Goal: Information Seeking & Learning: Learn about a topic

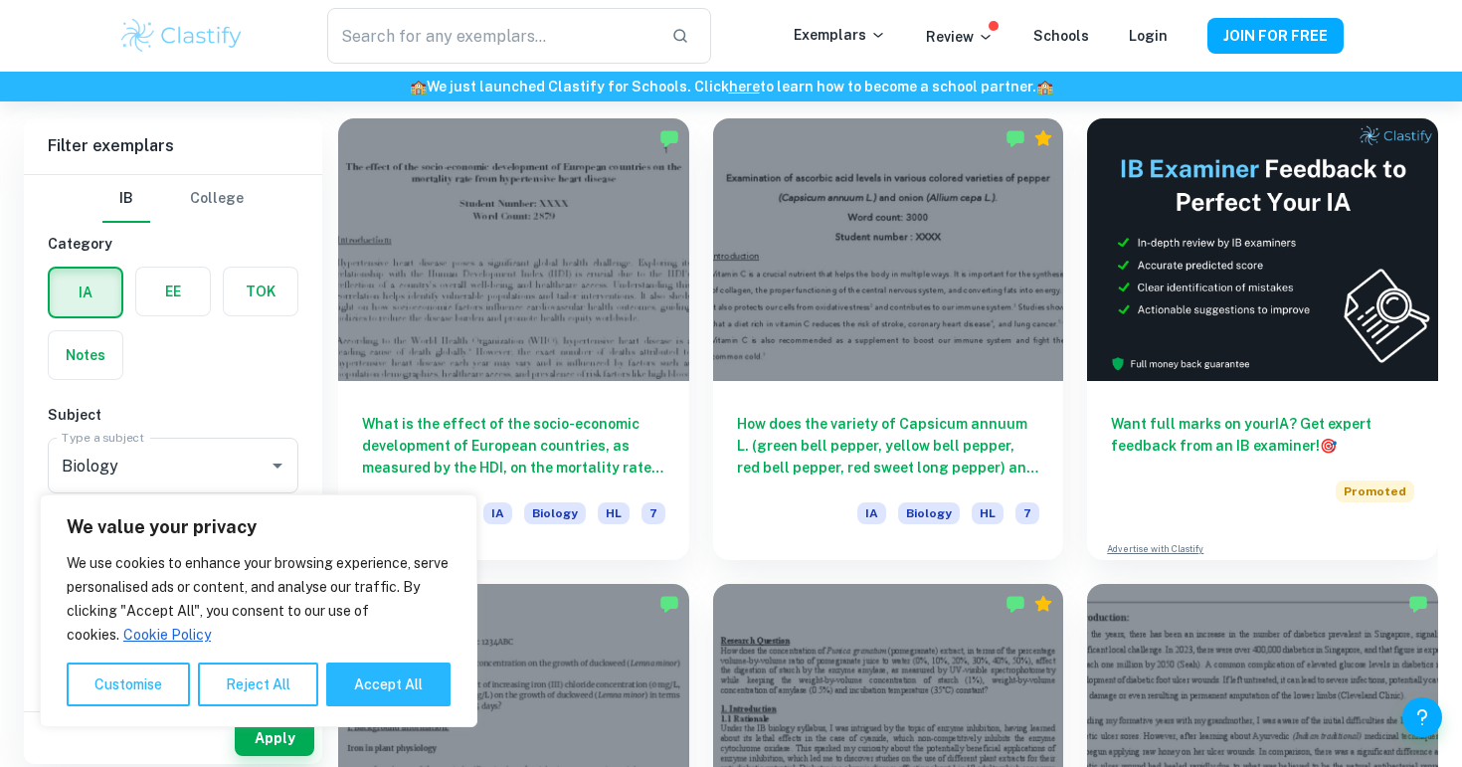
scroll to position [909, 0]
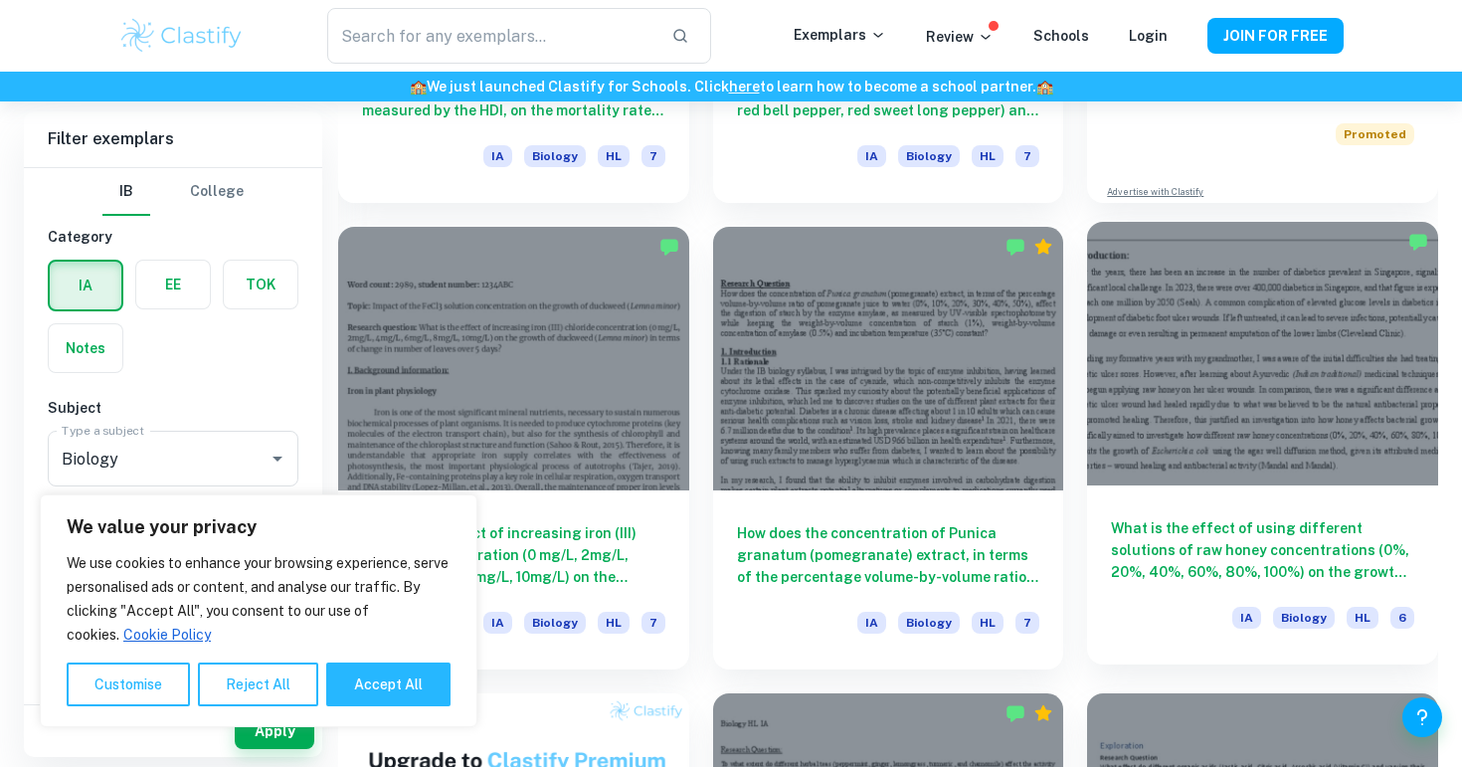
click at [1311, 530] on h6 "What is the effect of using different solutions of raw honey concentrations (0%…" at bounding box center [1262, 550] width 303 height 66
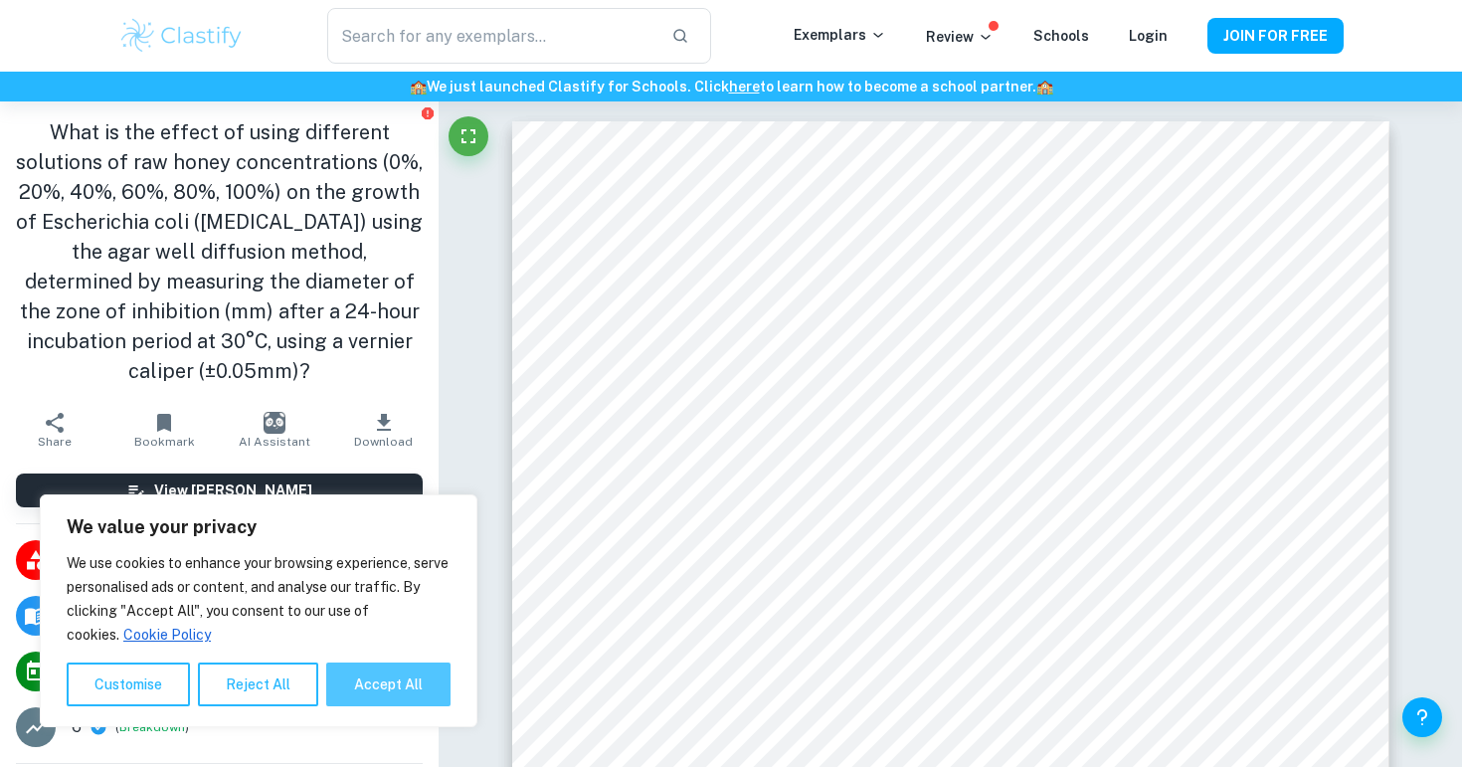
click at [370, 693] on button "Accept All" at bounding box center [388, 684] width 124 height 44
checkbox input "true"
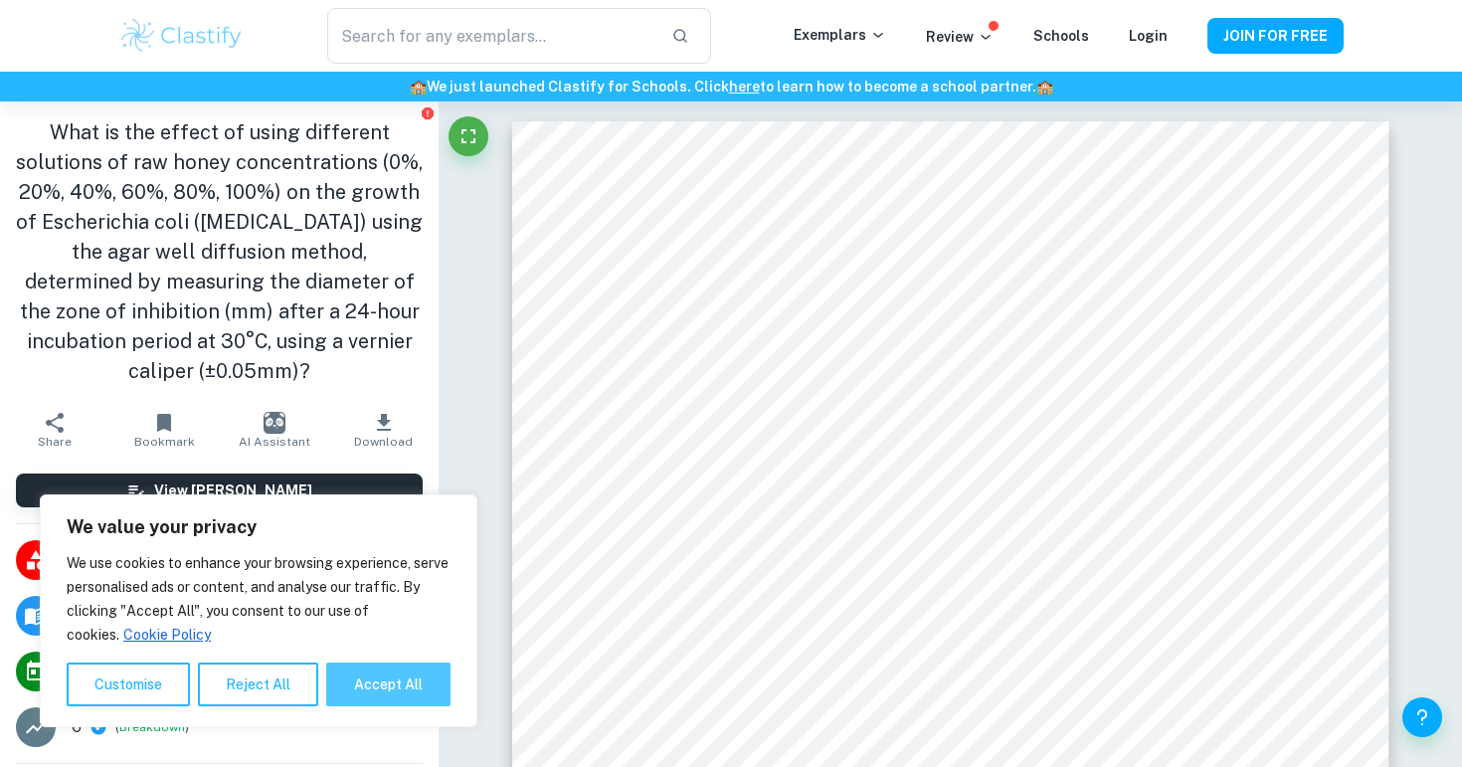
checkbox input "true"
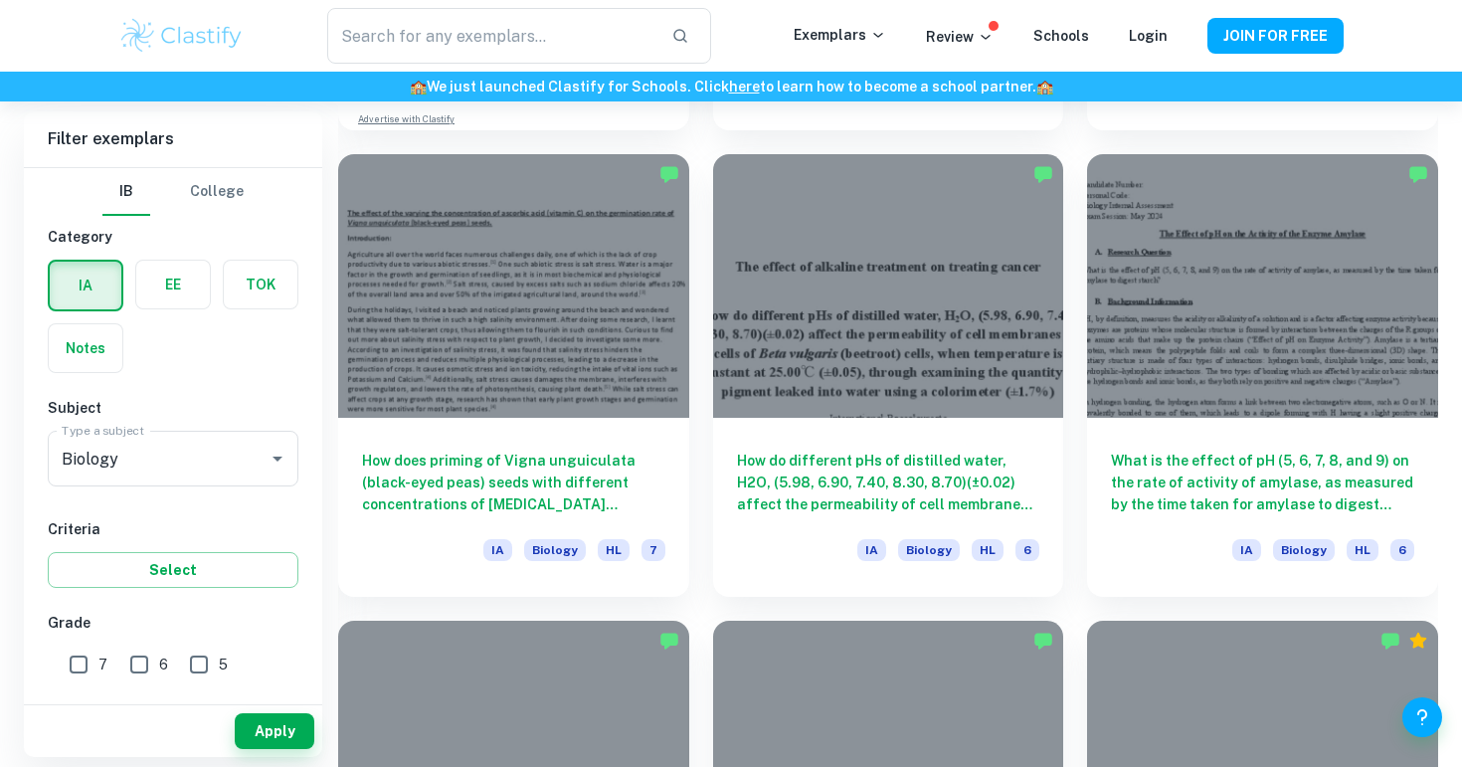
scroll to position [2239, 0]
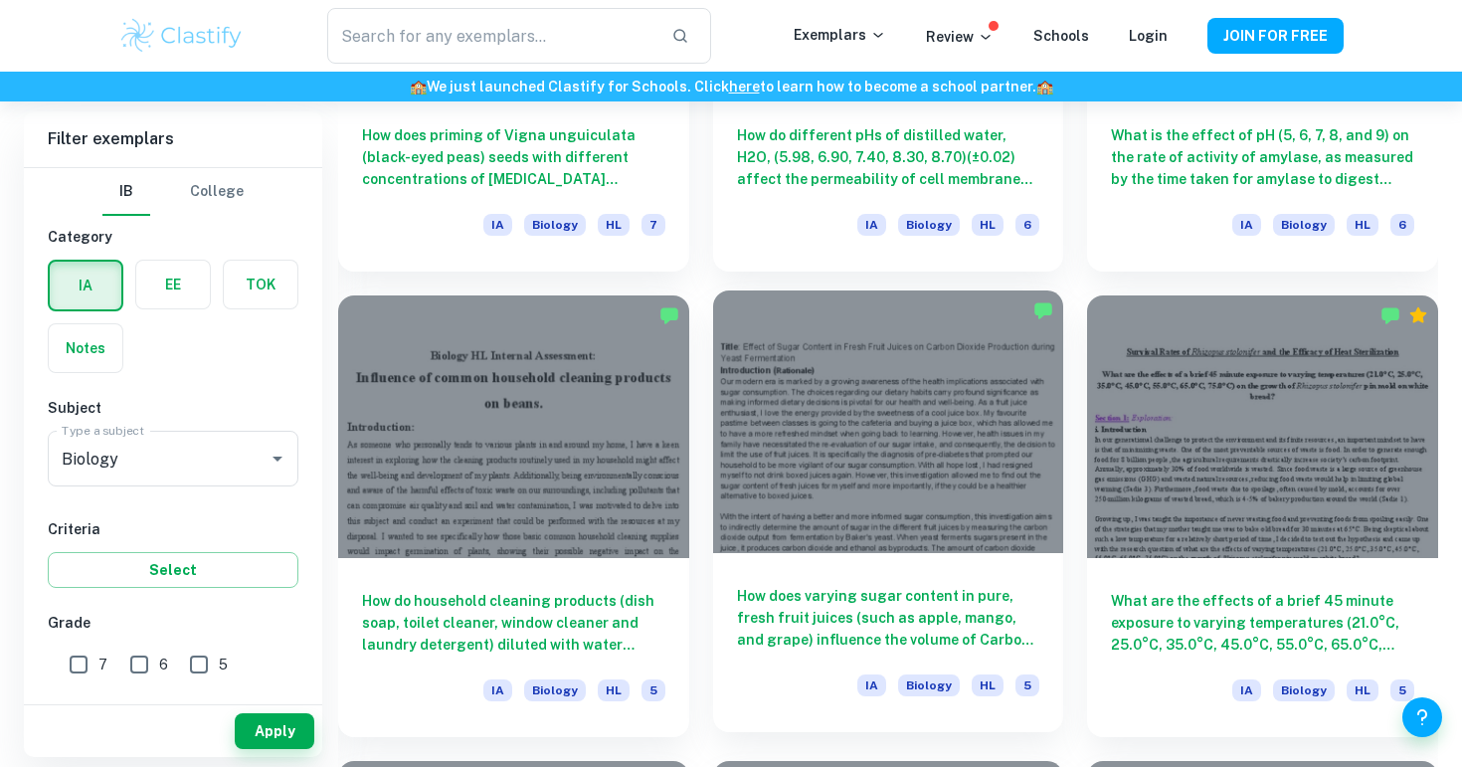
click at [809, 627] on h6 "How does varying sugar content in pure, fresh fruit juices (such as apple, mang…" at bounding box center [888, 618] width 303 height 66
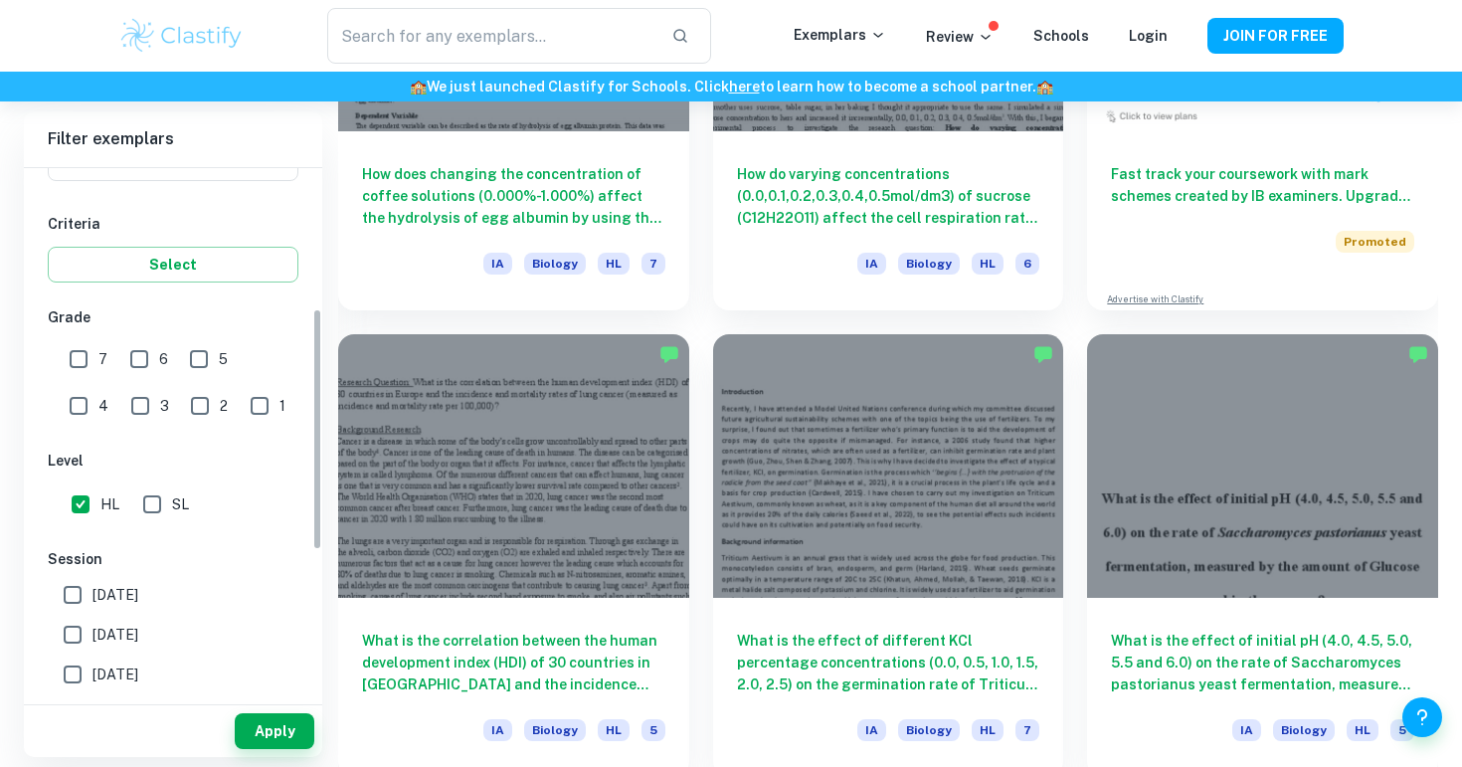
scroll to position [495, 0]
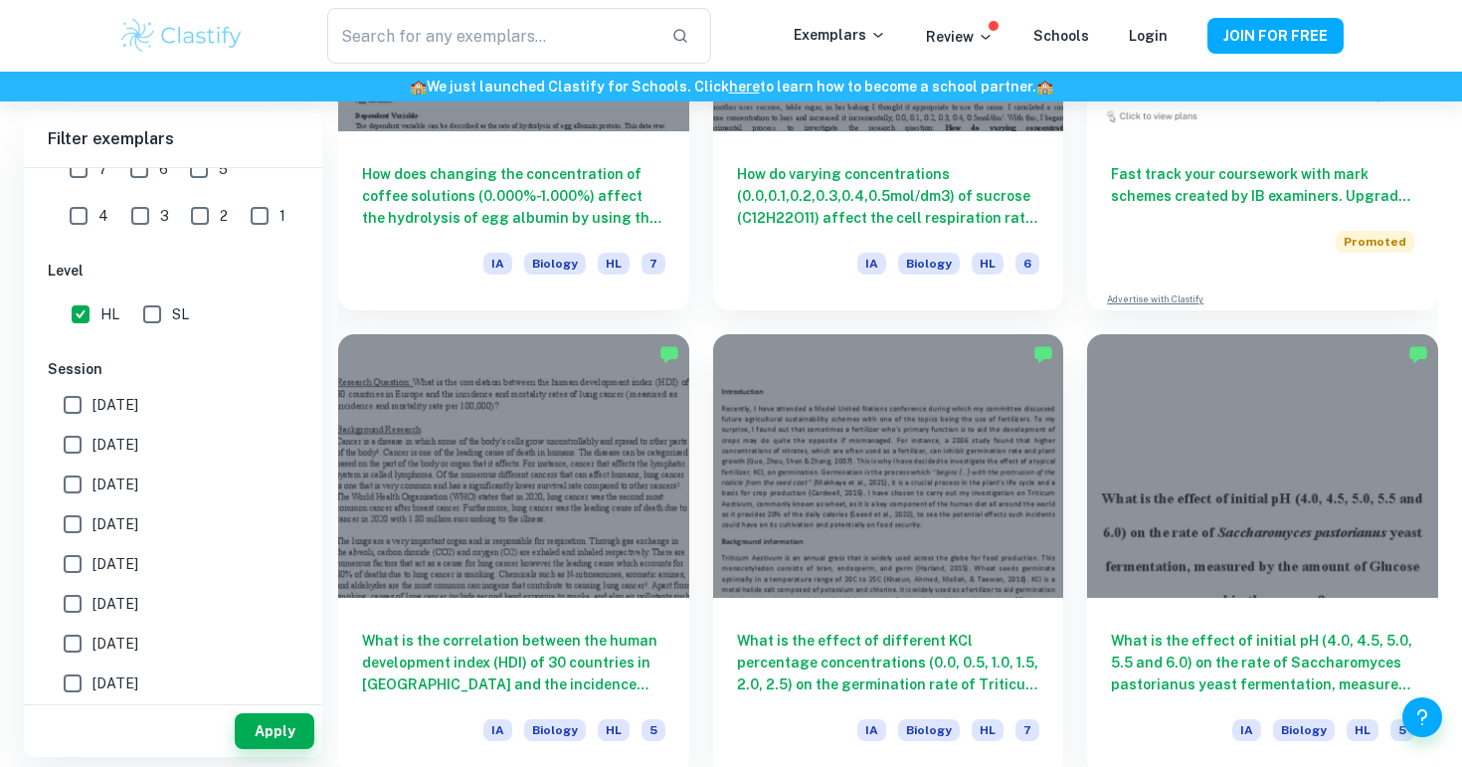
click at [75, 416] on input "[DATE]" at bounding box center [73, 405] width 40 height 40
checkbox input "true"
click at [75, 449] on input "[DATE]" at bounding box center [73, 445] width 40 height 40
checkbox input "true"
click at [255, 736] on button "Apply" at bounding box center [275, 731] width 80 height 36
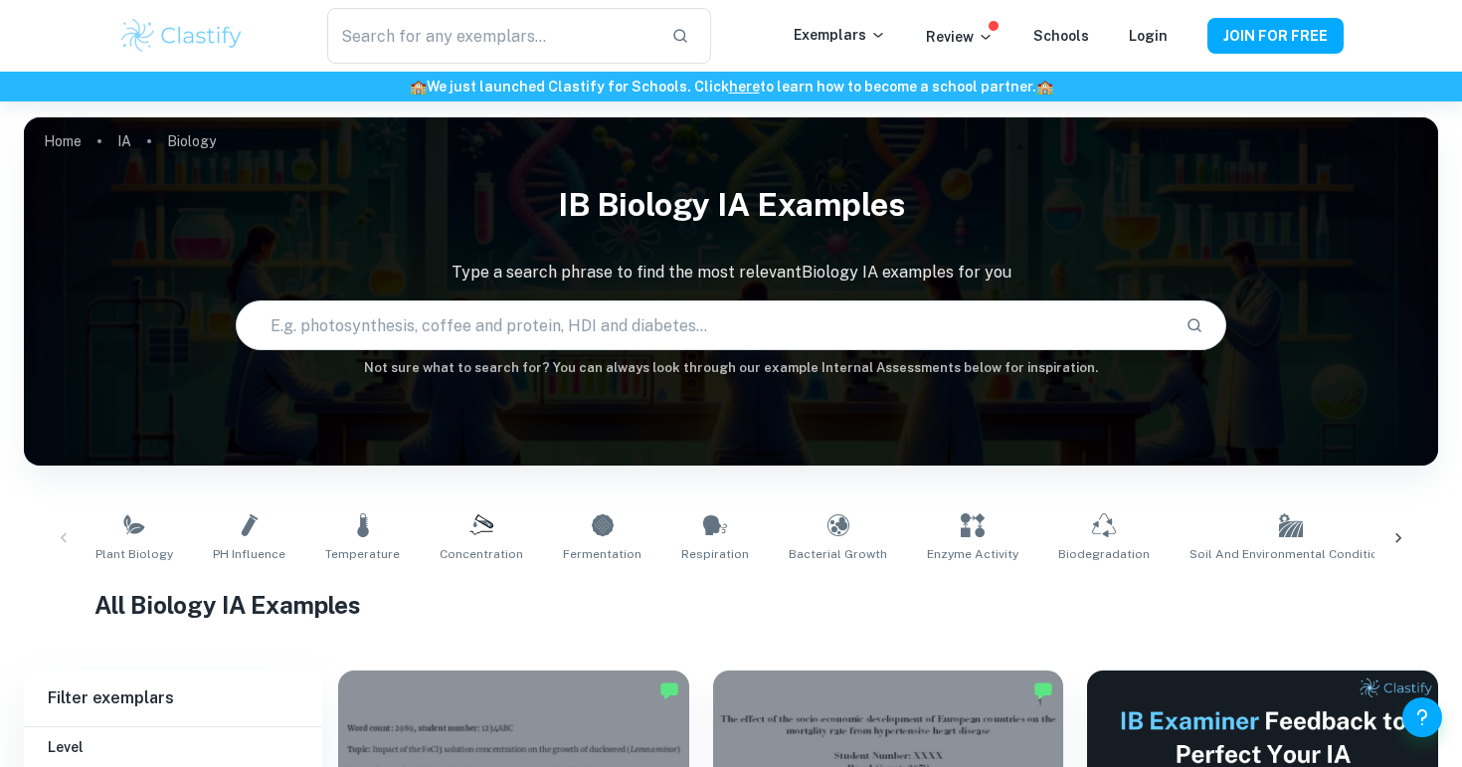
scroll to position [503, 0]
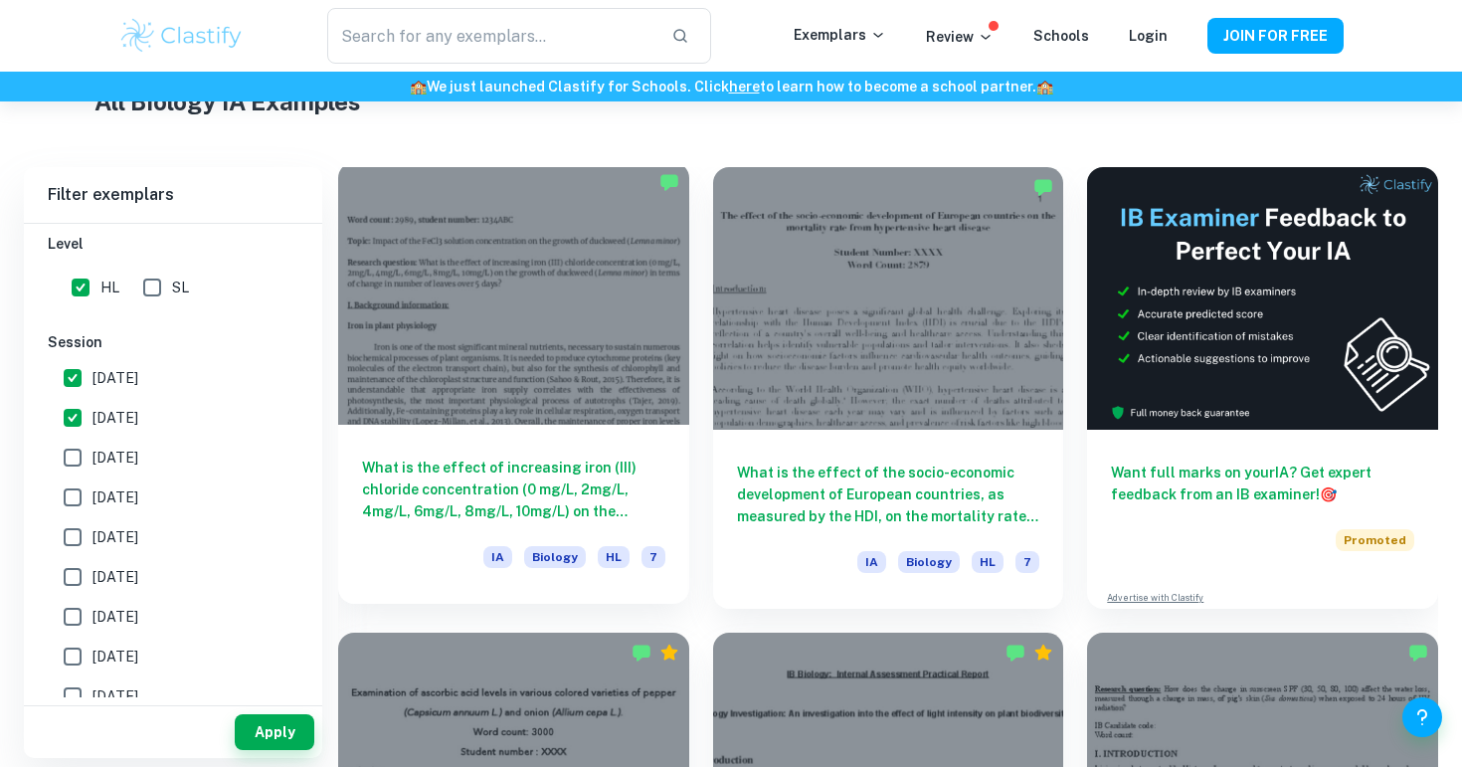
click at [562, 463] on h6 "What is the effect of increasing iron (III) chloride concentration (0 mg/L, 2mg…" at bounding box center [513, 490] width 303 height 66
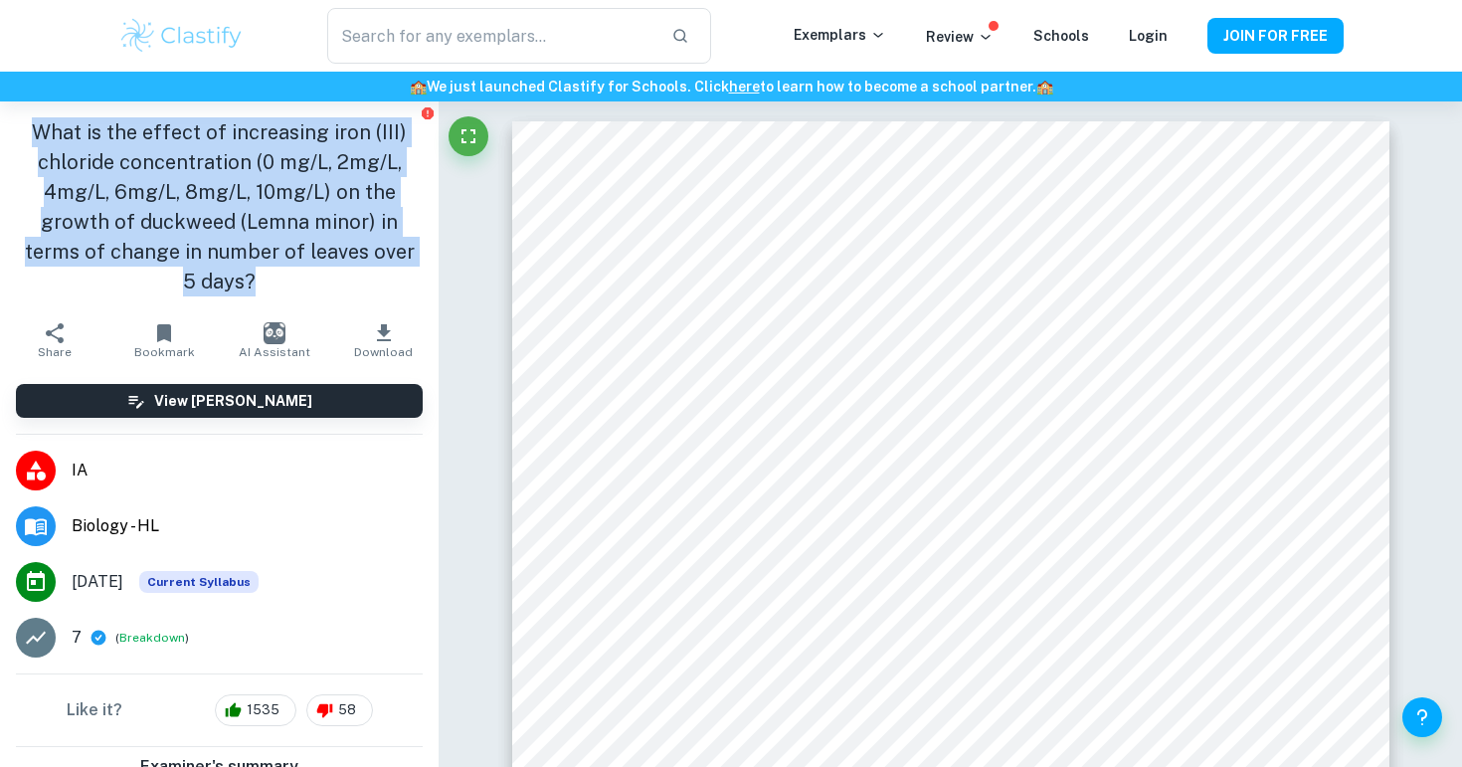
drag, startPoint x: 422, startPoint y: 249, endPoint x: 26, endPoint y: 136, distance: 411.5
click at [26, 136] on h1 "What is the effect of increasing iron (III) chloride concentration (0 mg/L, 2mg…" at bounding box center [219, 206] width 407 height 179
copy h1 "What is the effect of increasing iron (III) chloride concentration (0 mg/L, 2mg…"
